Goal: Use online tool/utility: Utilize a website feature to perform a specific function

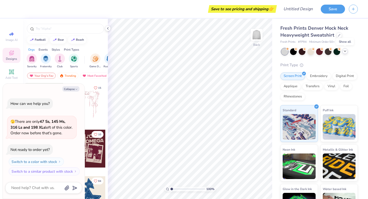
click at [345, 52] on icon at bounding box center [345, 51] width 4 height 4
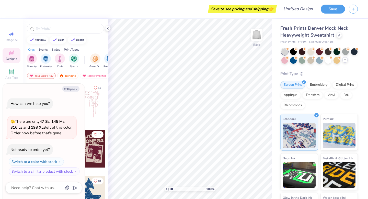
click at [300, 63] on div at bounding box center [320, 55] width 76 height 15
click at [297, 62] on div at bounding box center [293, 60] width 7 height 7
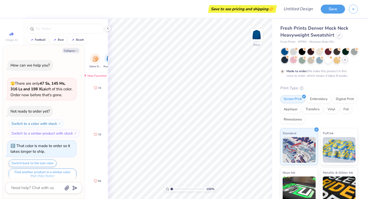
scroll to position [4, 0]
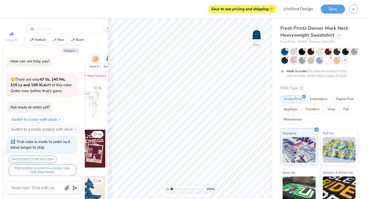
click at [284, 50] on div at bounding box center [285, 51] width 7 height 7
click at [293, 52] on div at bounding box center [293, 51] width 7 height 7
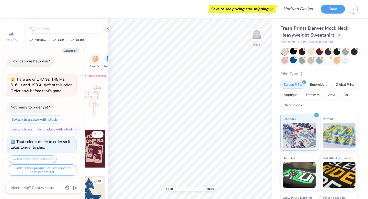
scroll to position [96, 0]
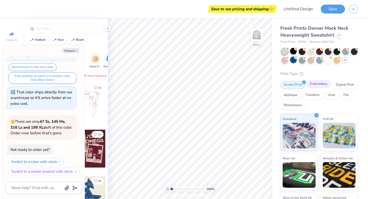
click at [316, 88] on div "Embroidery" at bounding box center [319, 84] width 24 height 8
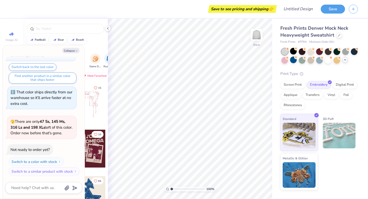
click at [100, 39] on div "football [GEOGRAPHIC_DATA]" at bounding box center [65, 40] width 85 height 8
click at [325, 7] on button "Save" at bounding box center [333, 8] width 24 height 9
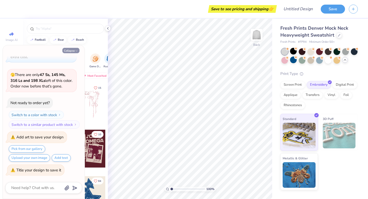
click at [74, 50] on button "Collapse" at bounding box center [70, 50] width 17 height 5
type textarea "x"
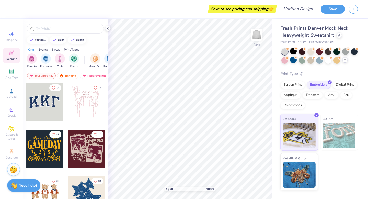
click at [42, 97] on div at bounding box center [45, 102] width 38 height 38
type input "3.00"
click at [38, 102] on div at bounding box center [45, 102] width 38 height 38
click at [61, 29] on input "text" at bounding box center [67, 28] width 65 height 5
type input "teach"
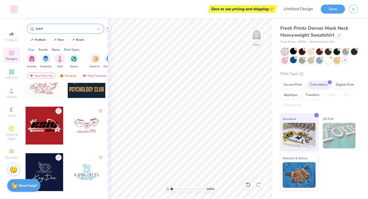
scroll to position [0, 0]
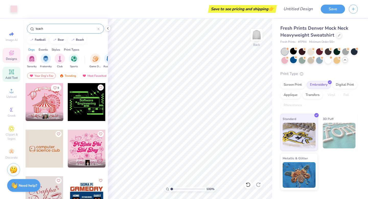
click at [10, 74] on icon at bounding box center [11, 72] width 6 height 6
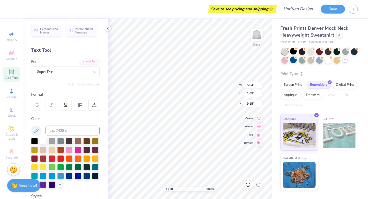
scroll to position [4, 1]
type textarea "TEACH"
click at [54, 75] on div at bounding box center [63, 71] width 53 height 7
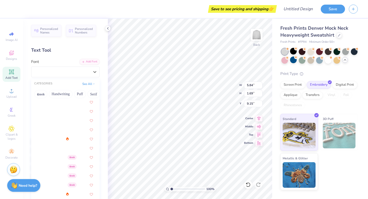
scroll to position [38, 0]
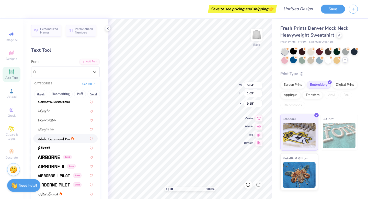
click at [60, 137] on img at bounding box center [54, 139] width 32 height 4
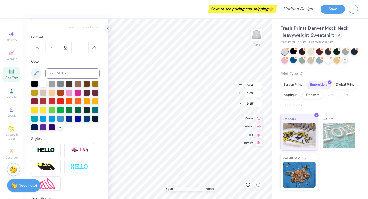
scroll to position [107, 0]
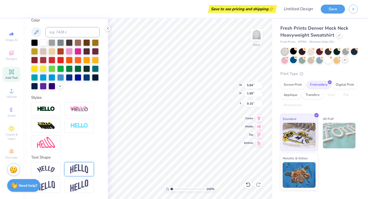
click at [74, 171] on img at bounding box center [79, 169] width 18 height 10
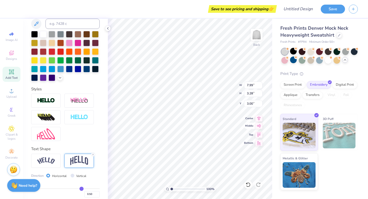
type input "1.10"
click at [217, 83] on div "100 % Back W 7.99 7.99 " H 3.28 3.28 " Y 1.10 1.10 " Center Middle Top Bottom" at bounding box center [190, 109] width 164 height 180
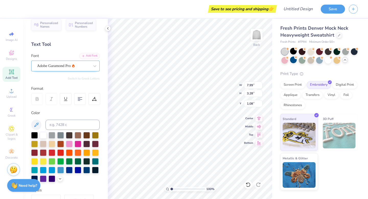
click at [64, 65] on div "Adobe Garamond Pro" at bounding box center [64, 66] width 54 height 8
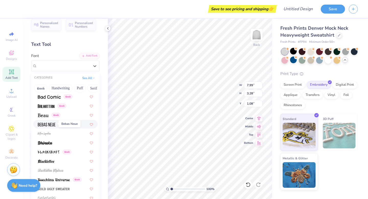
scroll to position [222, 0]
click at [42, 115] on img at bounding box center [43, 115] width 11 height 4
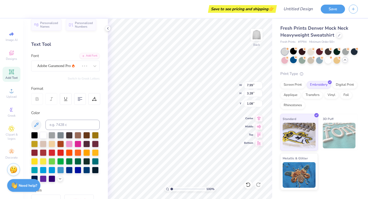
type input "7.35"
type input "3.19"
type input "1.13"
click at [55, 67] on div "Beau Greek" at bounding box center [64, 66] width 54 height 8
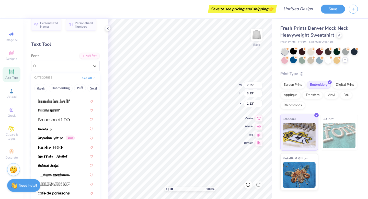
scroll to position [428, 0]
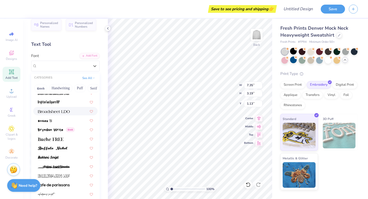
click at [53, 108] on span at bounding box center [54, 110] width 32 height 5
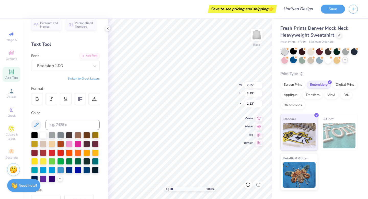
type input "8.51"
type input "3.38"
type input "1.03"
click at [261, 84] on input "8.52" at bounding box center [253, 85] width 18 height 7
click at [261, 84] on input "8.53" at bounding box center [253, 85] width 18 height 7
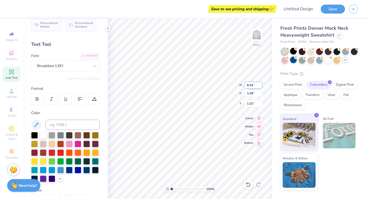
click at [261, 84] on input "8.54" at bounding box center [253, 85] width 18 height 7
click at [261, 84] on input "8.55" at bounding box center [253, 85] width 18 height 7
click at [261, 84] on input "8.56" at bounding box center [253, 85] width 18 height 7
type input "8.57"
click at [261, 84] on input "8.57" at bounding box center [253, 85] width 18 height 7
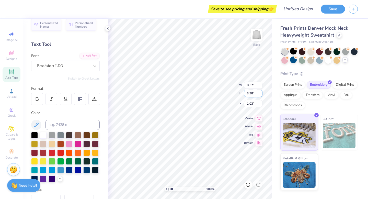
type input "3.39"
click at [261, 91] on input "3.39" at bounding box center [253, 93] width 18 height 7
type input "1.02"
type input "3.4"
click at [261, 91] on input "3.4" at bounding box center [253, 93] width 18 height 7
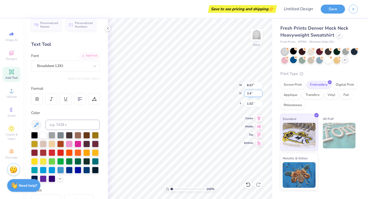
type input "8.56"
type input "3.40"
click at [39, 97] on div at bounding box center [37, 99] width 12 height 12
type input "8.57"
type input "3.41"
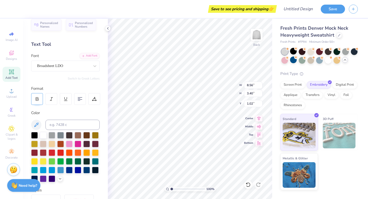
type input "1.01"
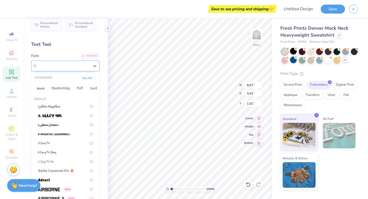
click at [49, 68] on div "Broadsheet LDO" at bounding box center [64, 66] width 54 height 8
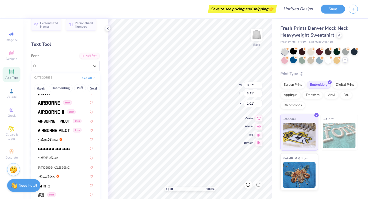
scroll to position [87, 0]
click at [45, 103] on img at bounding box center [49, 103] width 22 height 4
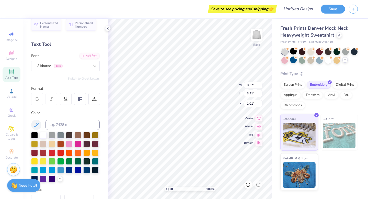
type input "7.26"
type input "3.28"
type input "1.08"
click at [54, 65] on div "Airborne Greek" at bounding box center [64, 66] width 54 height 8
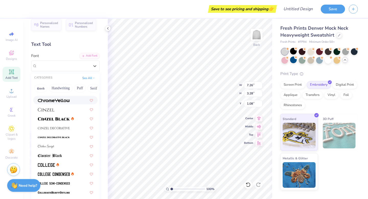
scroll to position [606, 0]
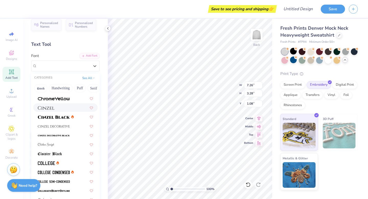
click at [57, 110] on div at bounding box center [65, 107] width 64 height 8
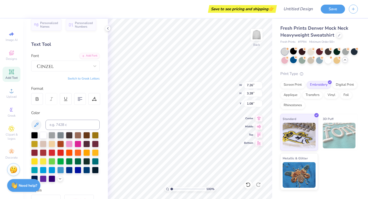
type input "8.17"
type input "3.42"
type input "1.01"
click at [69, 65] on div at bounding box center [64, 66] width 54 height 8
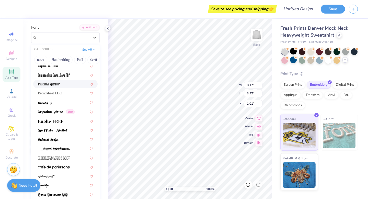
scroll to position [9, 0]
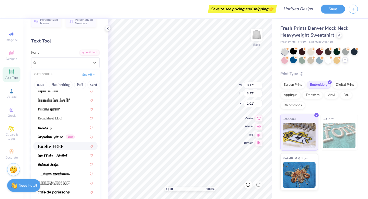
click at [50, 143] on div at bounding box center [65, 146] width 64 height 8
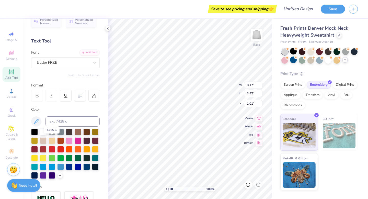
type input "7.53"
type input "3.18"
type input "1.13"
